Goal: Communication & Community: Answer question/provide support

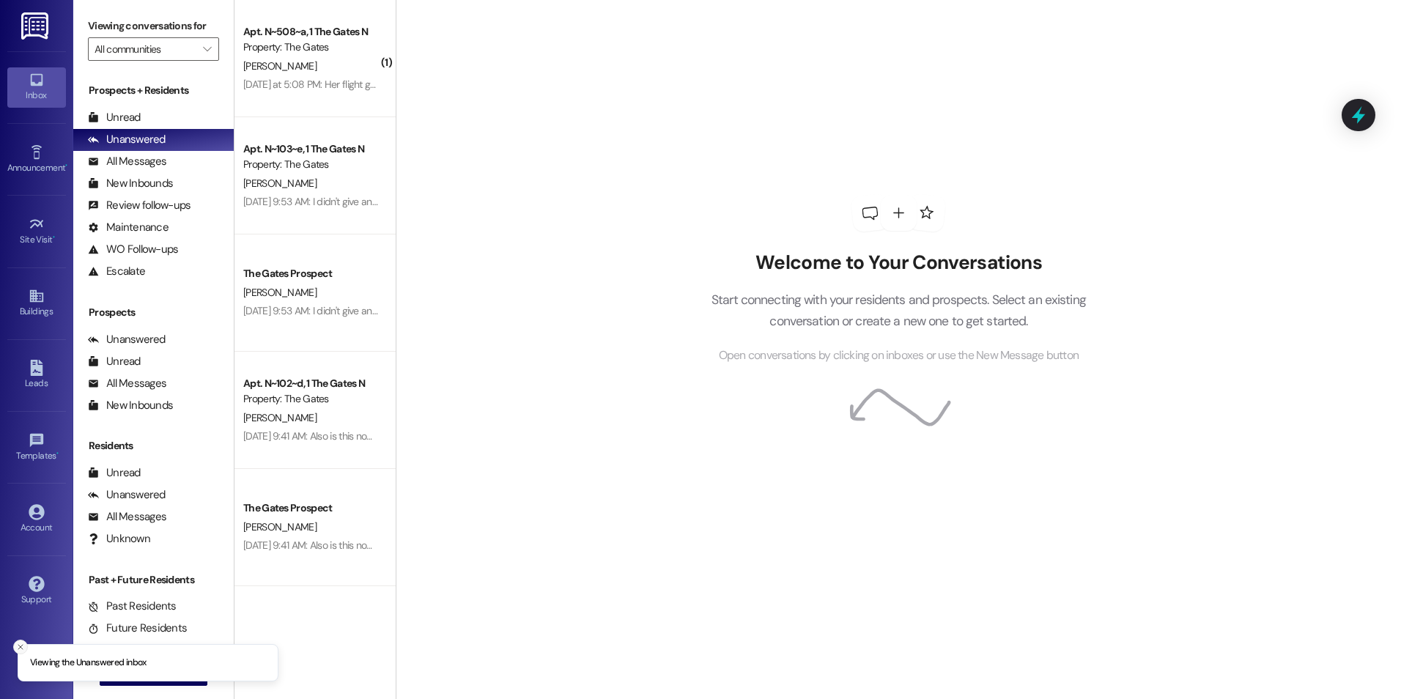
click at [19, 646] on line "Close toast" at bounding box center [20, 647] width 4 height 4
click at [103, 672] on button " New Message" at bounding box center [154, 674] width 108 height 23
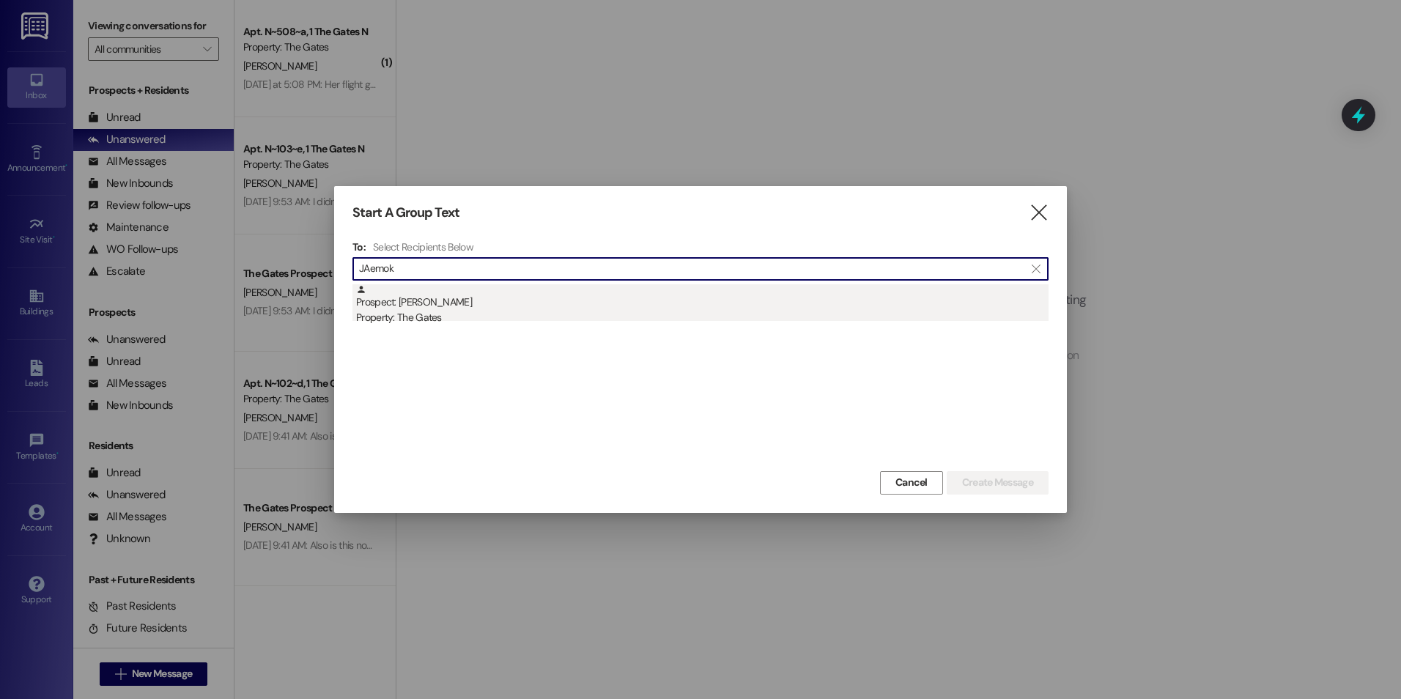
type input "JAemok"
click at [490, 314] on div "Property: The Gates" at bounding box center [702, 317] width 693 height 15
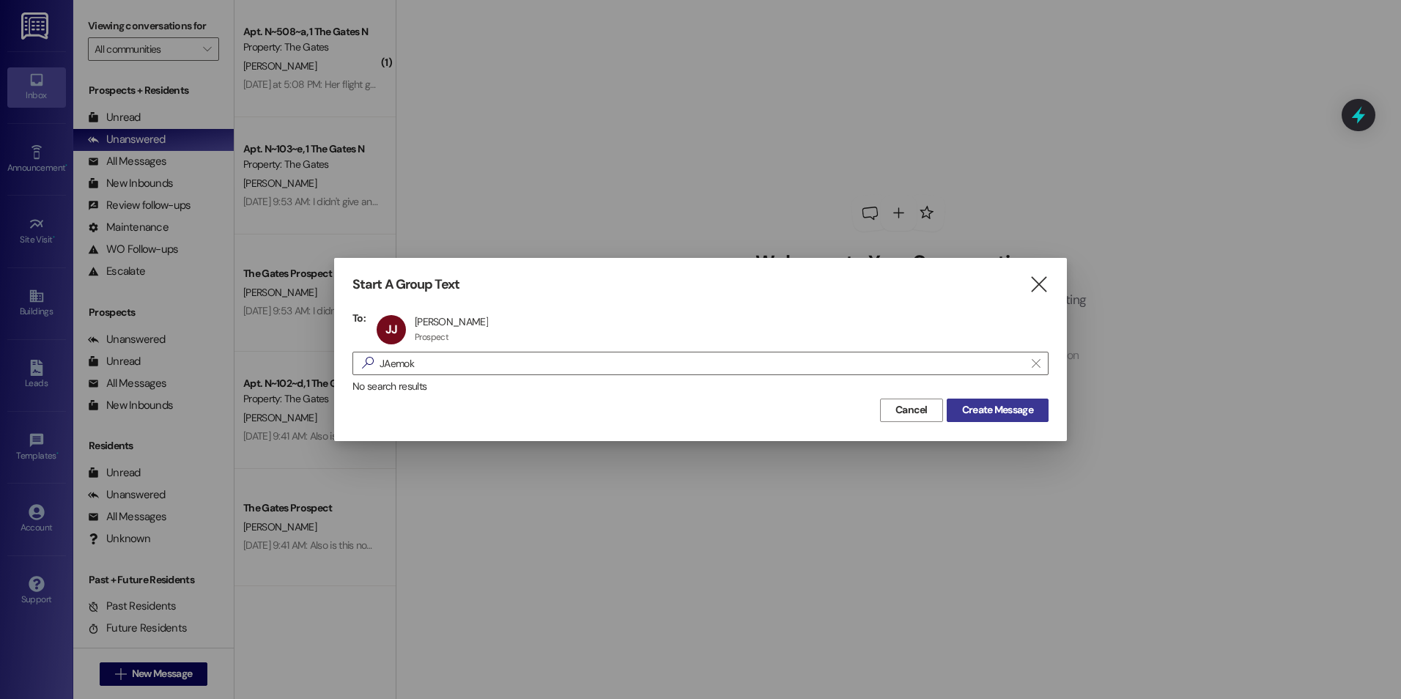
click at [1012, 418] on span "Create Message" at bounding box center [997, 409] width 71 height 15
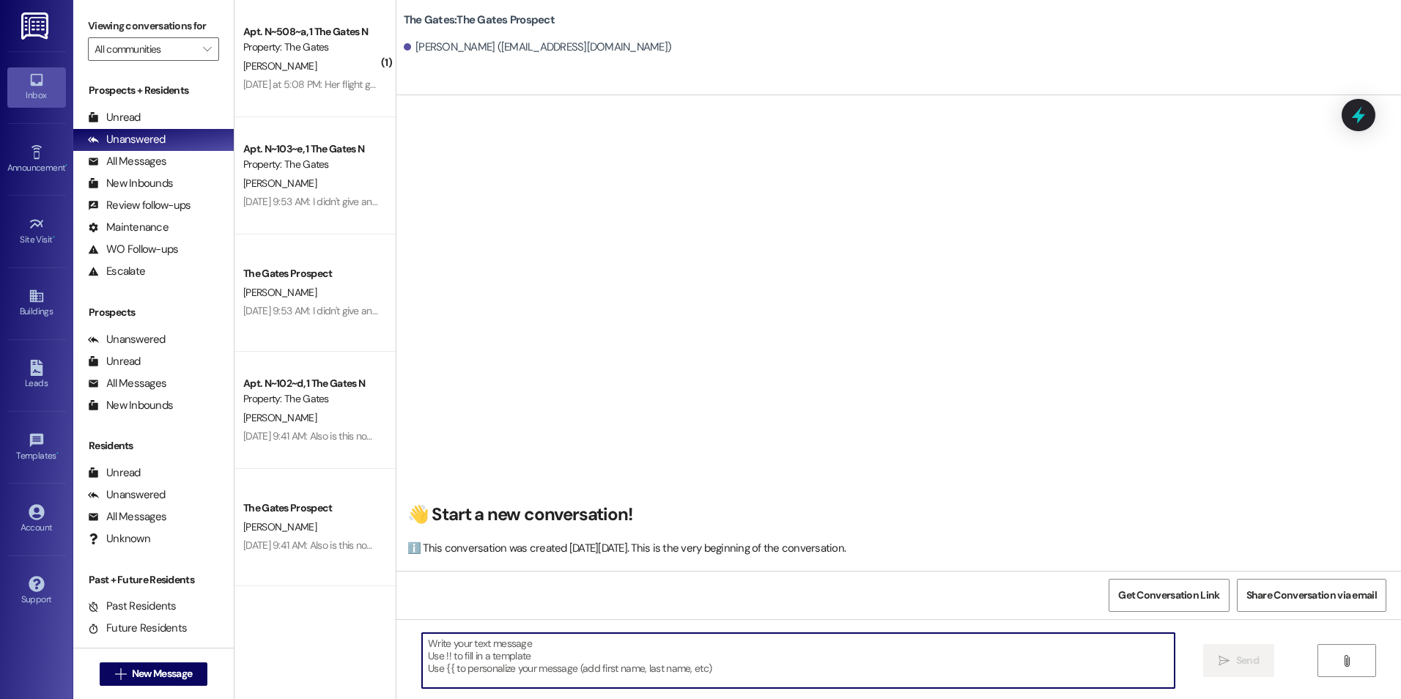
click at [641, 667] on textarea at bounding box center [798, 660] width 752 height 55
click at [627, 631] on div "Hey [PERSON_NAME]! This  Send " at bounding box center [899, 674] width 1005 height 110
click at [571, 658] on textarea "Hey [PERSON_NAME]! This" at bounding box center [798, 660] width 752 height 55
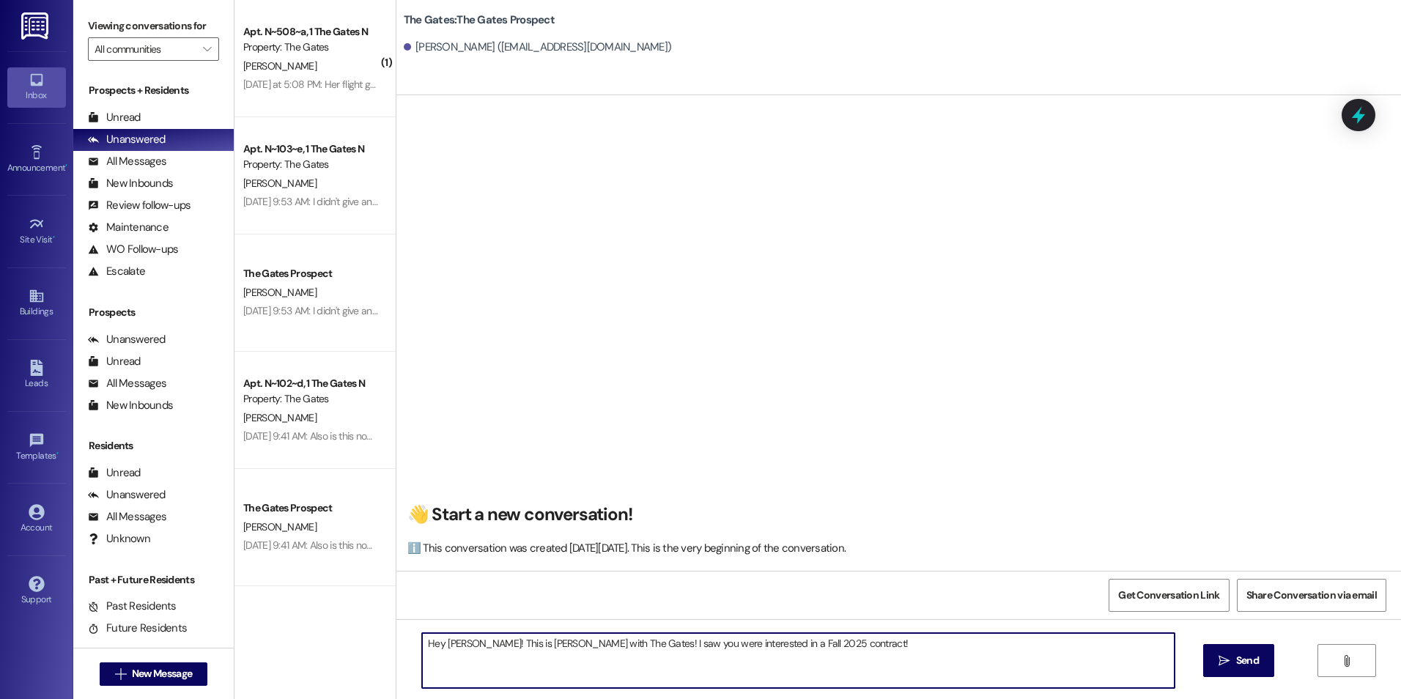
click at [934, 651] on textarea "Hey [PERSON_NAME]! This is [PERSON_NAME] with The Gates! I saw you were interes…" at bounding box center [798, 660] width 752 height 55
click at [874, 665] on textarea "Hey [PERSON_NAME]! This is [PERSON_NAME] with The Gates! I saw you were interes…" at bounding box center [798, 660] width 752 height 55
click at [893, 643] on textarea "Hey [PERSON_NAME]! This is [PERSON_NAME] with The Gates! I saw you were interes…" at bounding box center [798, 660] width 752 height 55
type textarea "Hey [PERSON_NAME]! This is [PERSON_NAME] with The Gates! I saw you were interes…"
